Goal: Task Accomplishment & Management: Complete application form

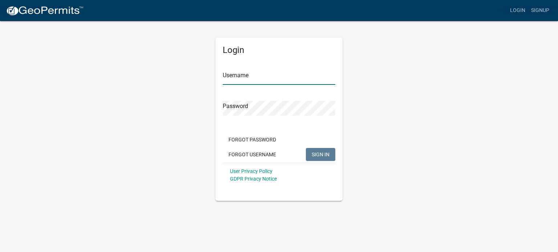
click at [244, 75] on input "Username" at bounding box center [279, 77] width 113 height 15
type input "[EMAIL_ADDRESS][DOMAIN_NAME]"
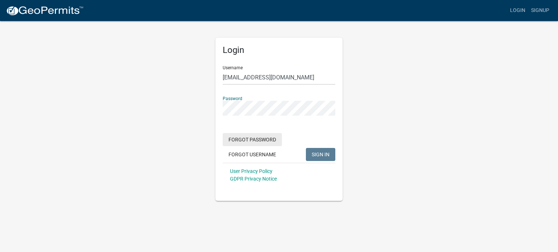
click at [245, 138] on form "Username [EMAIL_ADDRESS][DOMAIN_NAME] Password Forgot Password Forgot Username …" at bounding box center [279, 123] width 113 height 127
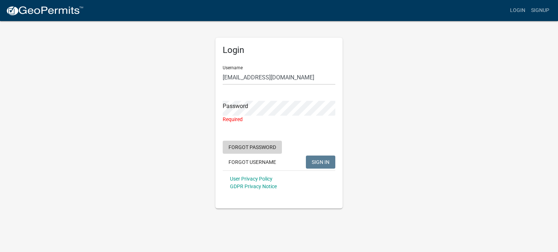
click at [253, 147] on button "Forgot Password" at bounding box center [252, 147] width 59 height 13
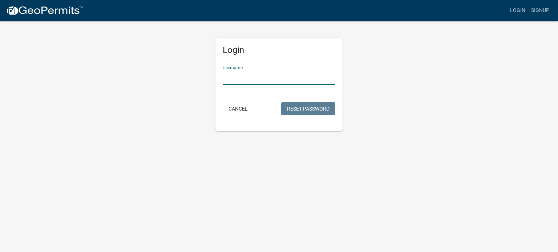
click at [229, 78] on input "Username" at bounding box center [279, 77] width 113 height 15
type input "[EMAIL_ADDRESS][DOMAIN_NAME]"
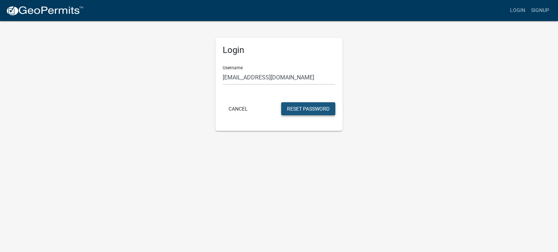
click at [302, 107] on button "Reset Password" at bounding box center [308, 108] width 54 height 13
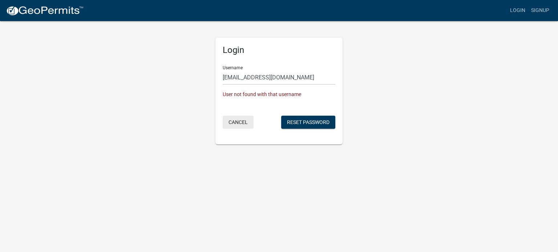
click at [241, 120] on button "Cancel" at bounding box center [238, 122] width 31 height 13
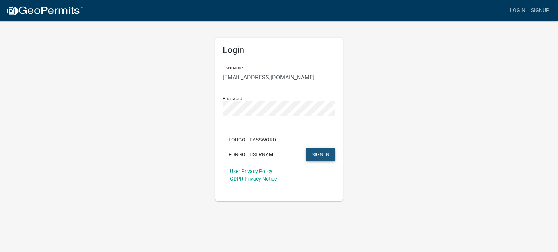
click at [317, 152] on span "SIGN IN" at bounding box center [321, 154] width 18 height 6
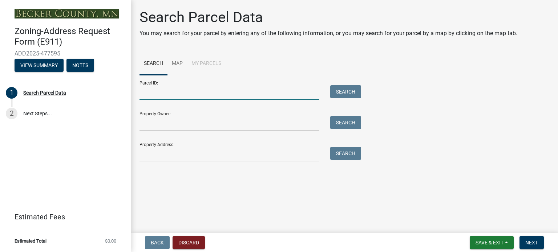
click at [146, 95] on input "Parcel ID:" at bounding box center [229, 92] width 180 height 15
type input "07.0128.000"
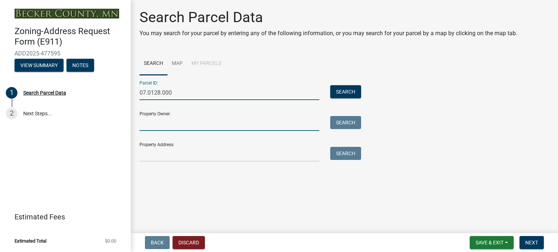
click at [141, 126] on input "Property Owner:" at bounding box center [229, 123] width 180 height 15
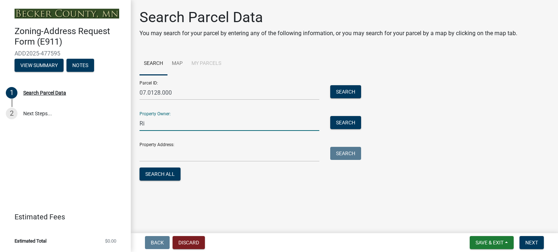
type input "R"
type input "[PERSON_NAME] R & B Trust"
click at [146, 154] on input "Property Address:" at bounding box center [229, 154] width 180 height 15
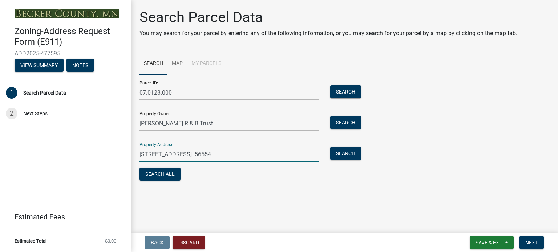
click at [212, 156] on input "[STREET_ADDRESS]. 56554" at bounding box center [229, 154] width 180 height 15
click at [228, 155] on input "[STREET_ADDRESS]. 56554" at bounding box center [229, 154] width 180 height 15
click at [227, 155] on input "[STREET_ADDRESS]. 56554" at bounding box center [229, 154] width 180 height 15
type input "[STREET_ADDRESS]"
click at [535, 244] on span "Next" at bounding box center [531, 243] width 13 height 6
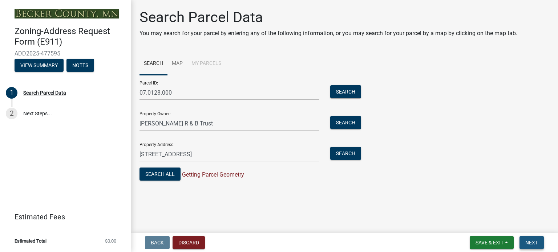
click at [534, 240] on span "Next" at bounding box center [531, 243] width 13 height 6
click at [176, 62] on link "Map" at bounding box center [177, 63] width 20 height 23
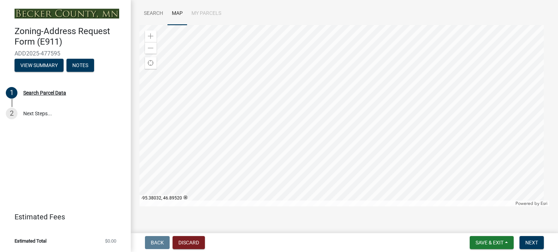
scroll to position [54, 0]
click at [262, 113] on div at bounding box center [344, 112] width 410 height 182
click at [11, 113] on div "2" at bounding box center [12, 114] width 12 height 12
click at [34, 114] on link "2 Next Steps..." at bounding box center [65, 113] width 131 height 21
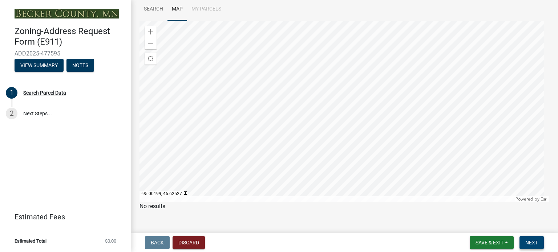
click at [531, 241] on span "Next" at bounding box center [531, 243] width 13 height 6
click at [149, 9] on link "Search" at bounding box center [153, 9] width 28 height 23
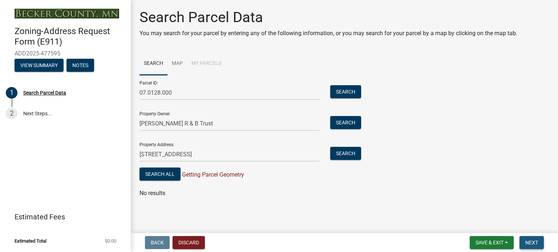
click at [533, 239] on button "Next" at bounding box center [531, 242] width 24 height 13
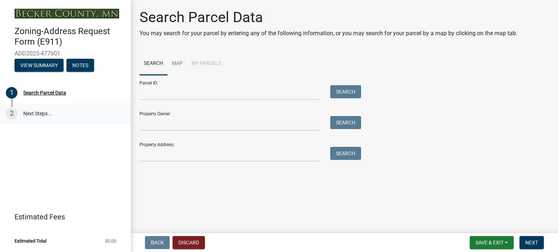
click at [30, 110] on link "2 Next Steps..." at bounding box center [65, 113] width 131 height 21
click at [32, 113] on link "2 Next Steps..." at bounding box center [65, 113] width 131 height 21
click at [532, 240] on span "Next" at bounding box center [531, 243] width 13 height 6
